Goal: Find specific page/section: Find specific page/section

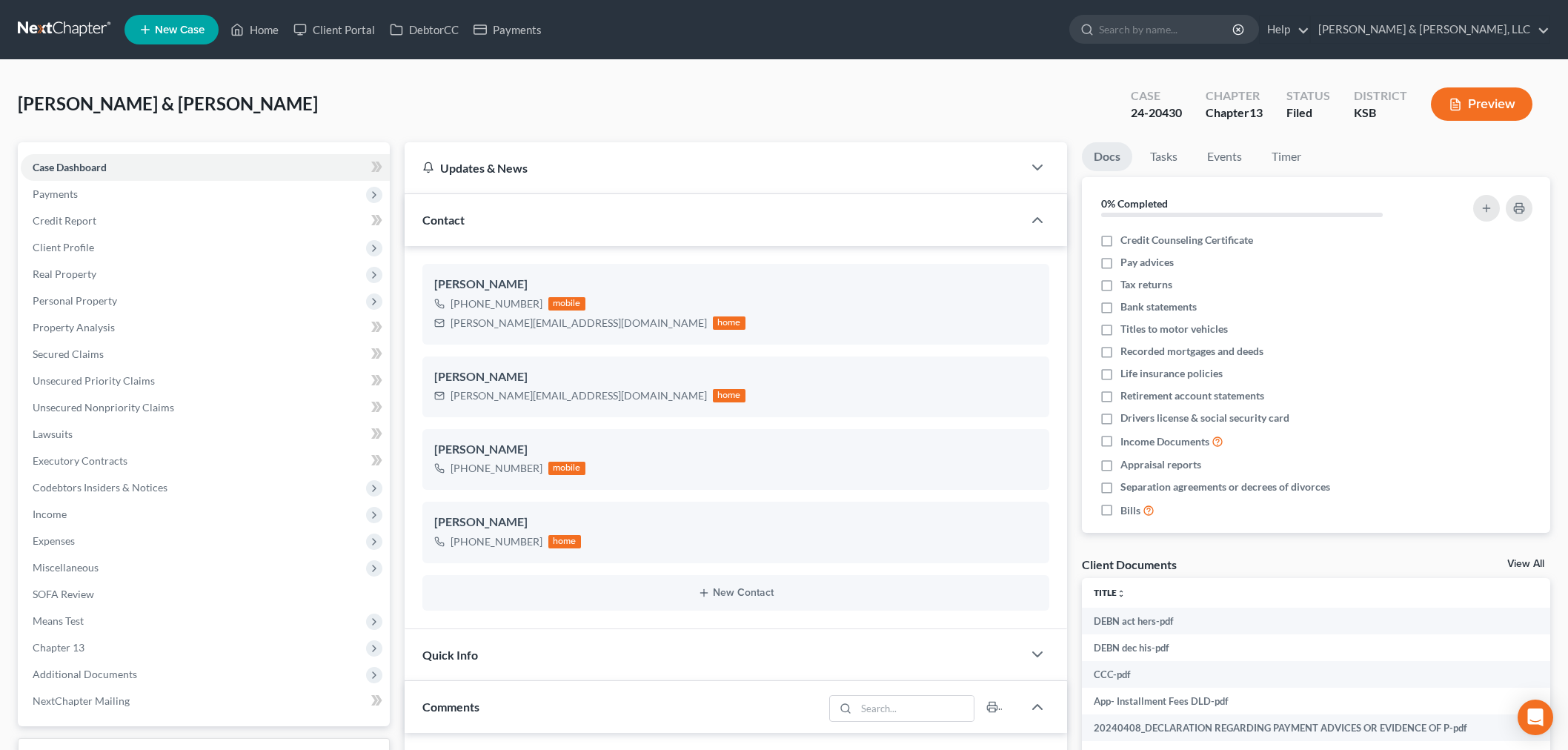
select select "0"
click at [265, 32] on link "Home" at bounding box center [255, 29] width 63 height 26
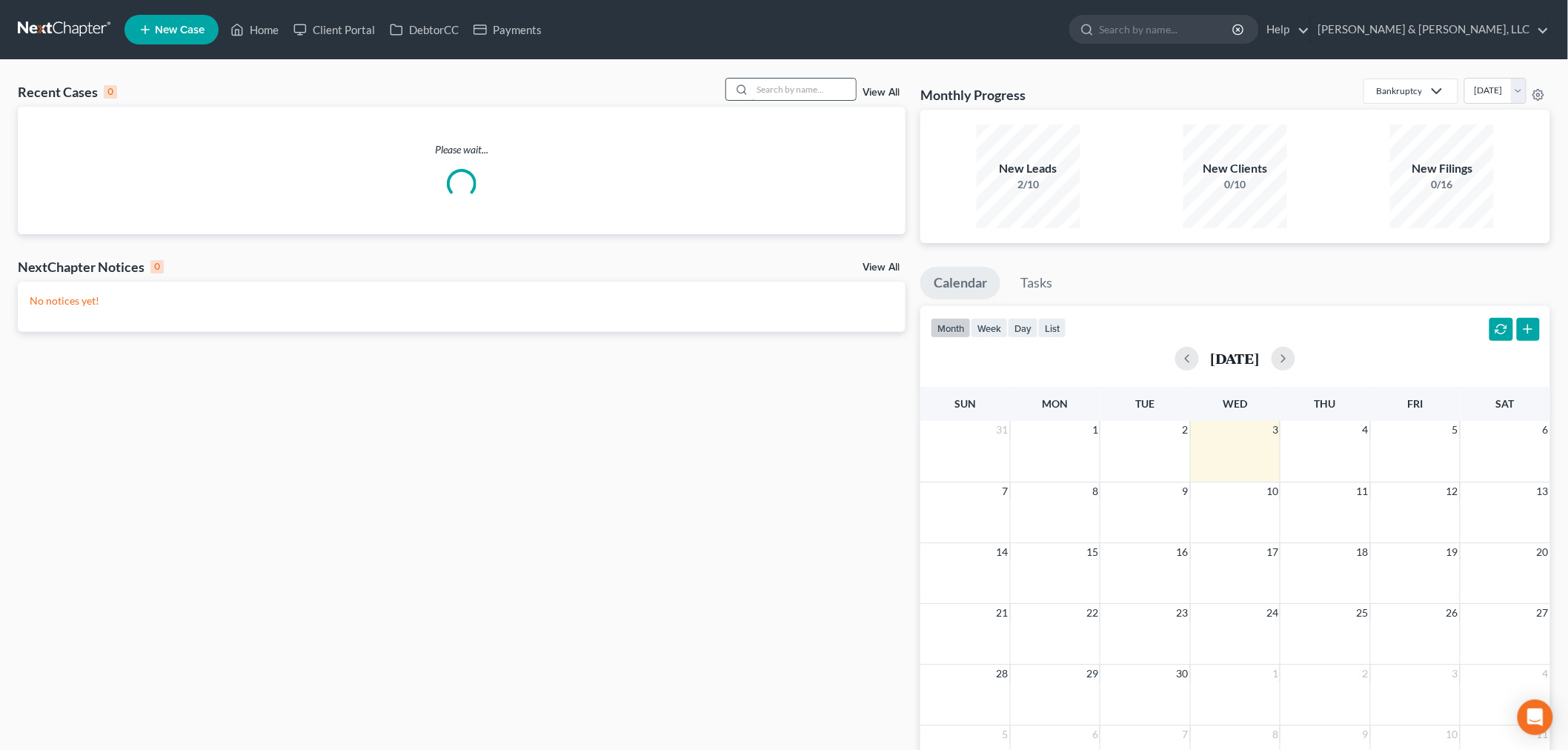
click at [807, 97] on input "search" at bounding box center [804, 89] width 104 height 22
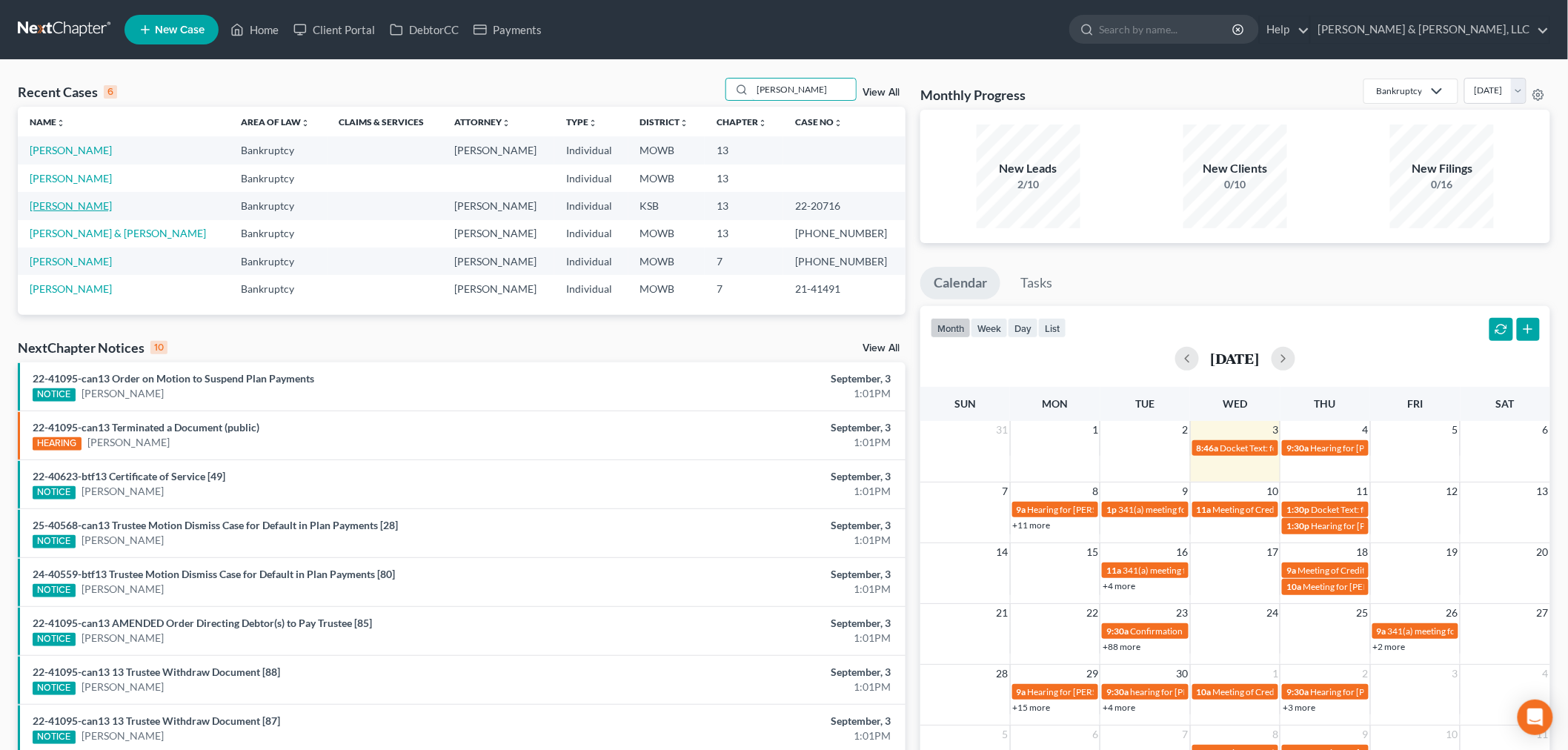
type input "[PERSON_NAME]"
click at [66, 202] on link "[PERSON_NAME]" at bounding box center [70, 205] width 82 height 13
select select "4"
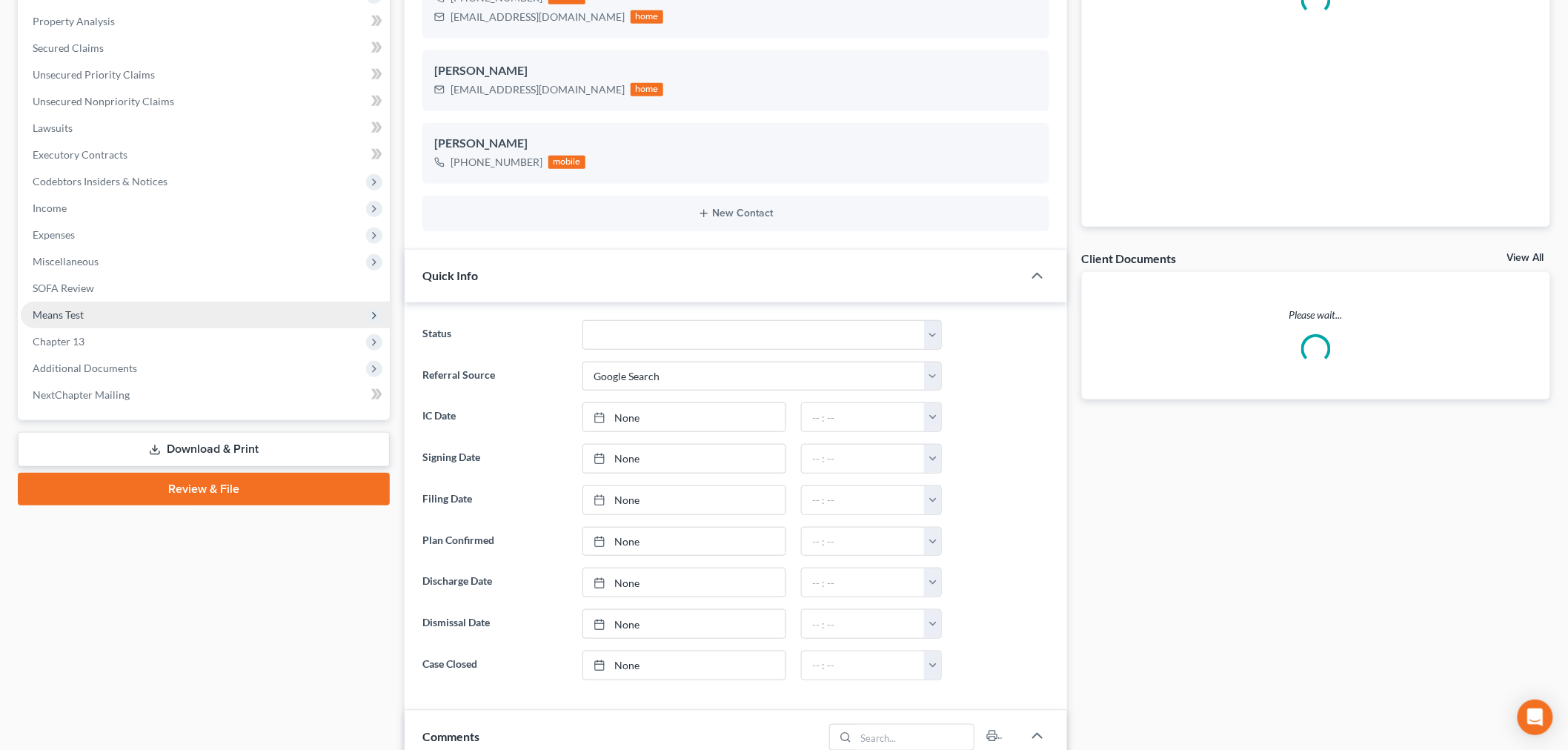
scroll to position [329, 0]
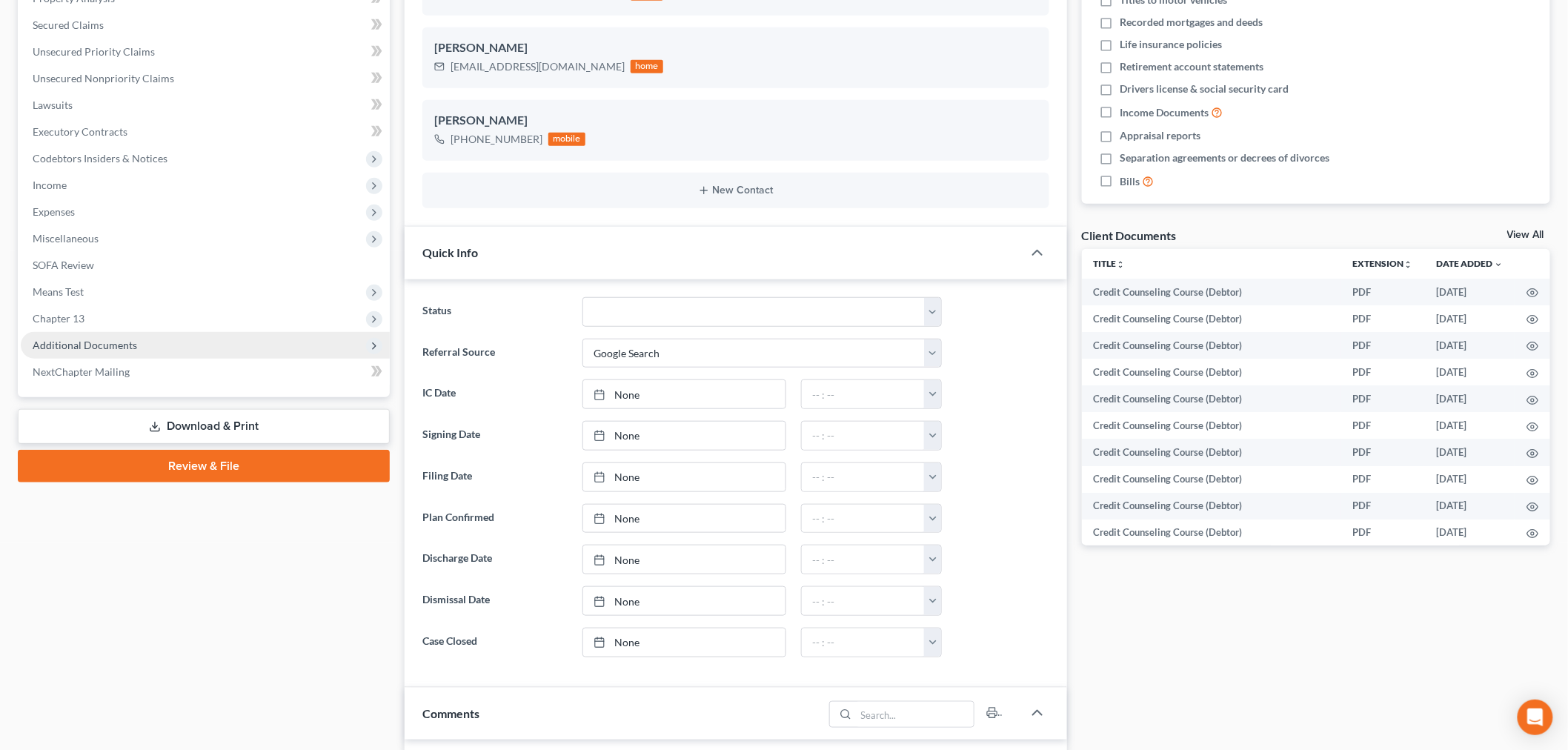
click at [72, 344] on span "Additional Documents" at bounding box center [84, 344] width 105 height 13
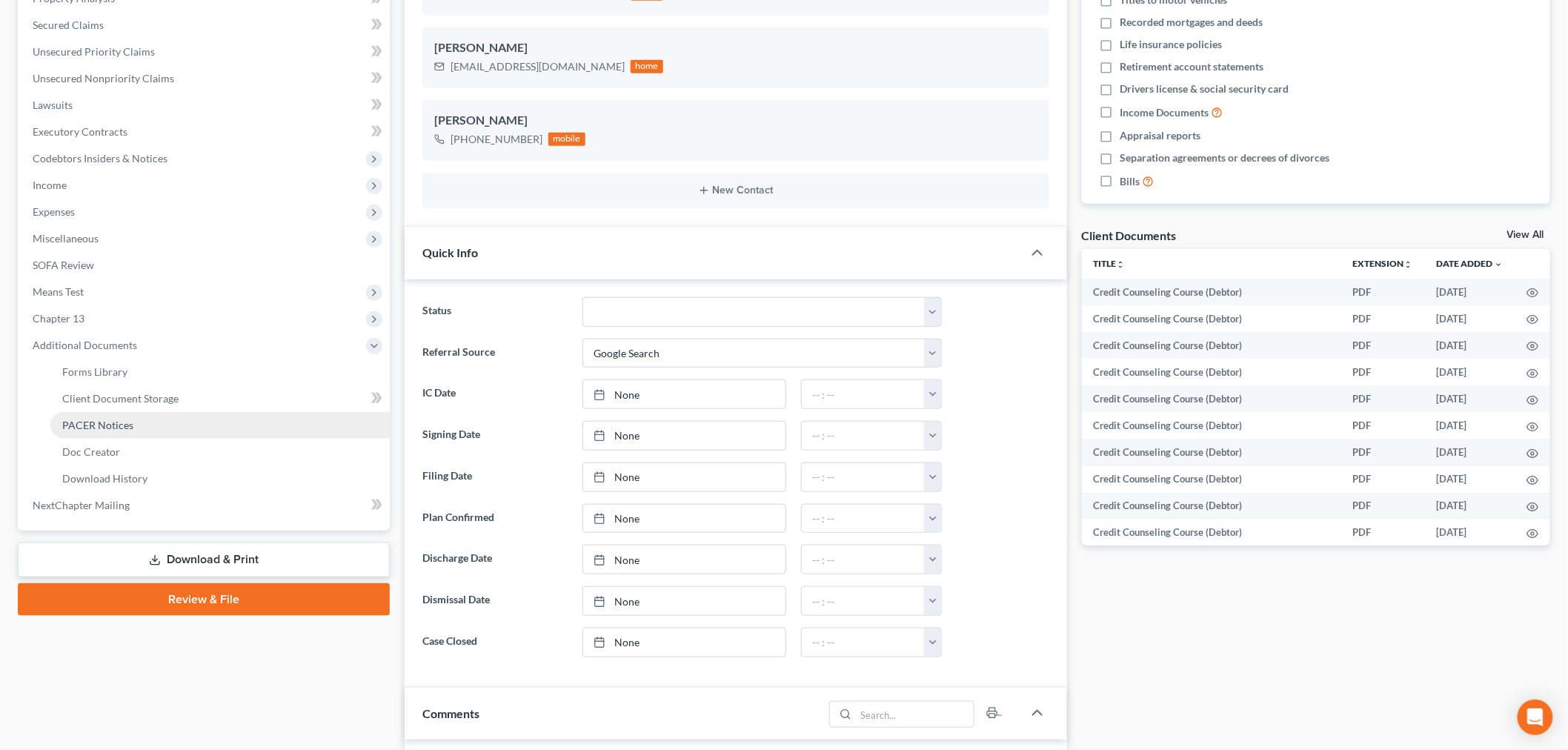
click at [90, 414] on link "PACER Notices" at bounding box center [220, 425] width 339 height 26
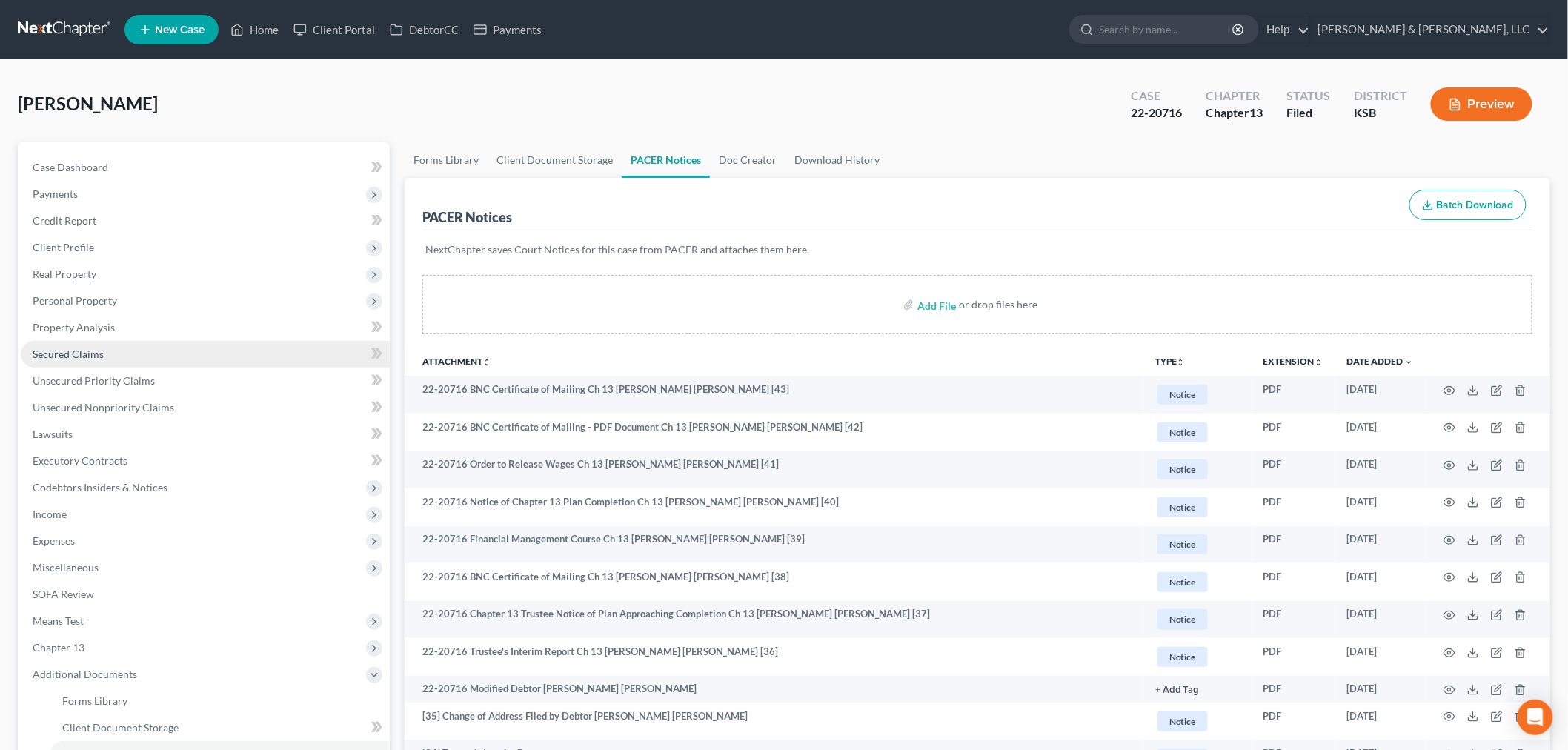
click at [72, 354] on span "Secured Claims" at bounding box center [68, 354] width 71 height 13
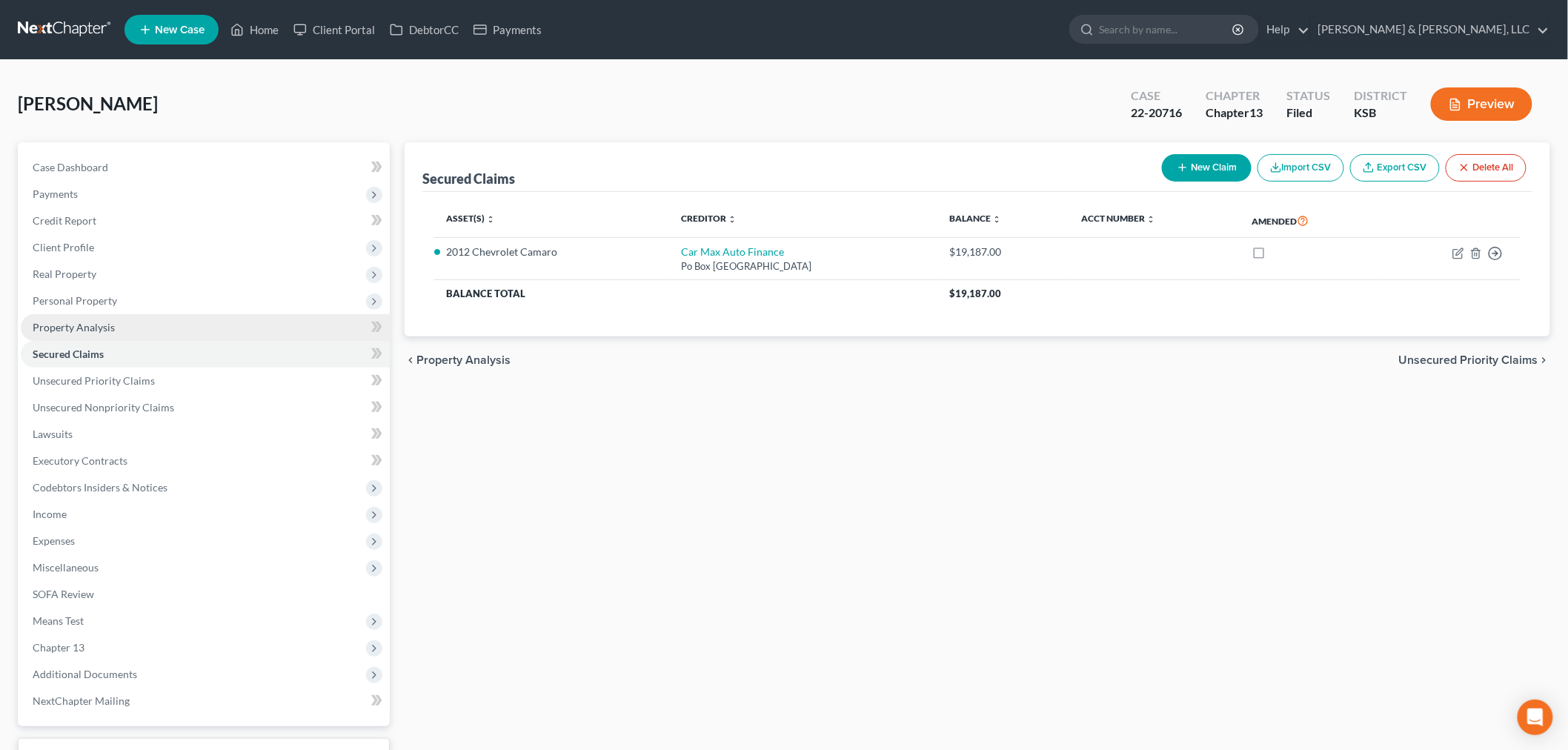
click at [76, 331] on span "Property Analysis" at bounding box center [73, 327] width 82 height 13
